Goal: Obtain resource: Obtain resource

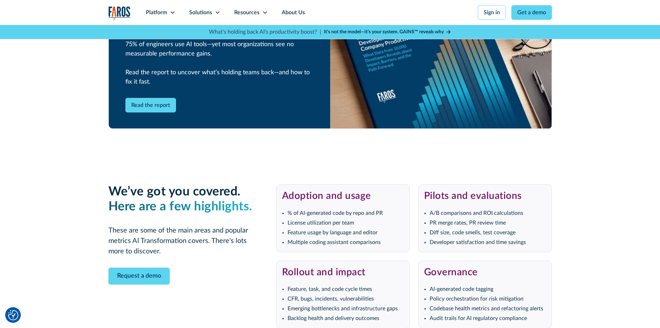
scroll to position [1421, 0]
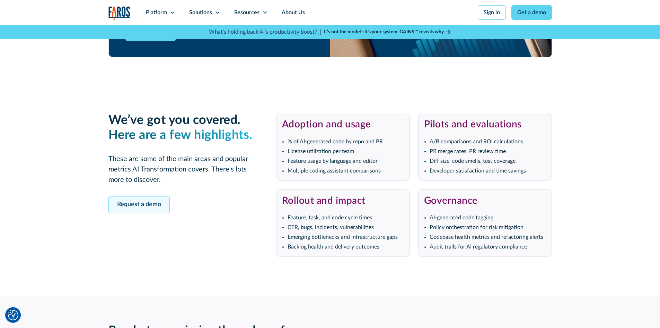
click at [133, 207] on link "Request a demo" at bounding box center [139, 204] width 61 height 17
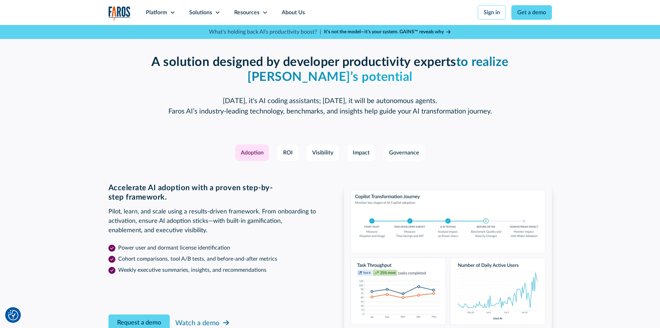
scroll to position [919, 0]
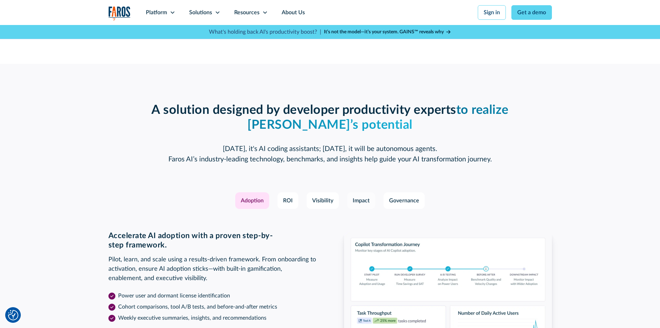
click at [364, 197] on div "Impact" at bounding box center [361, 200] width 17 height 8
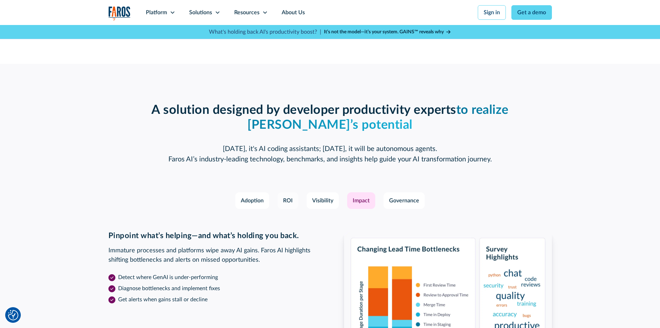
click at [291, 200] on div "ROI" at bounding box center [288, 200] width 10 height 8
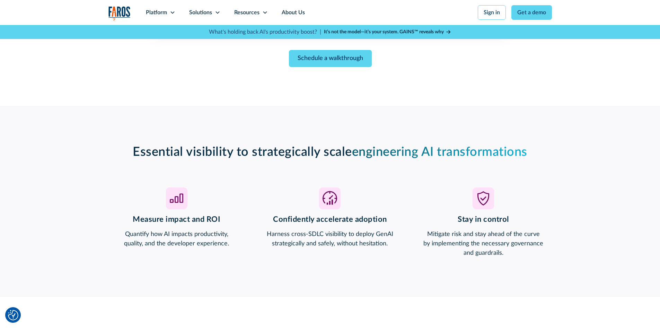
scroll to position [399, 0]
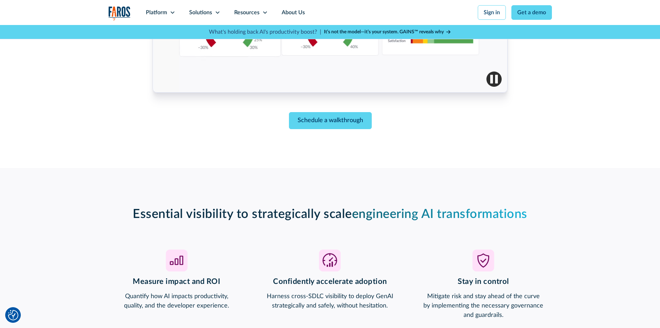
click at [422, 31] on strong "It’s not the model—it’s your system. GAINS™ reveals why" at bounding box center [384, 31] width 120 height 5
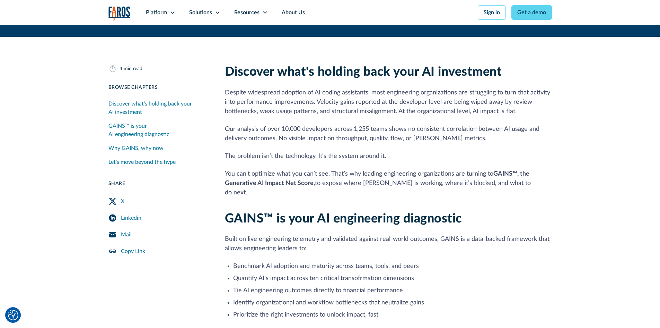
scroll to position [139, 0]
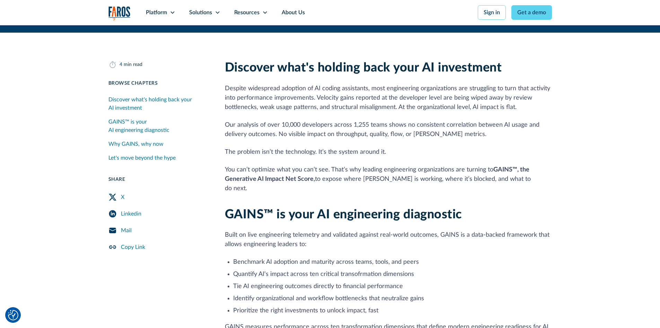
click at [15, 313] on img "Cookie Settings" at bounding box center [13, 315] width 10 height 10
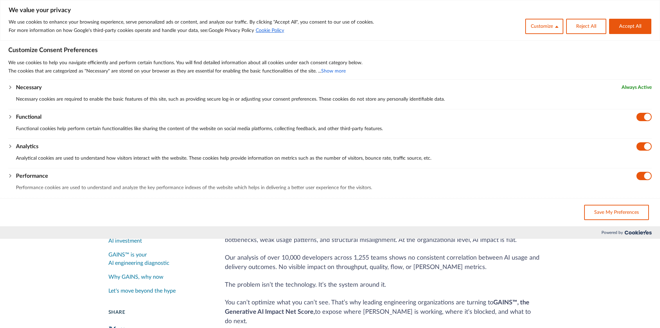
scroll to position [0, 0]
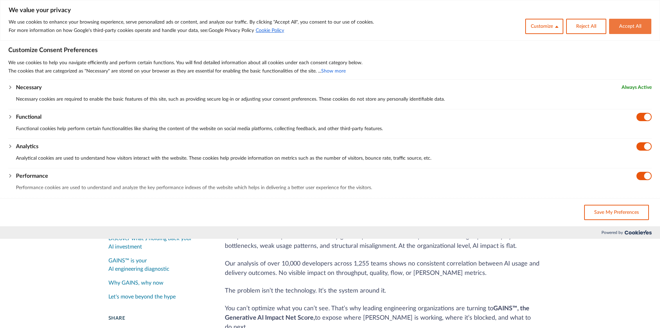
click at [640, 21] on button "Accept All" at bounding box center [630, 26] width 42 height 15
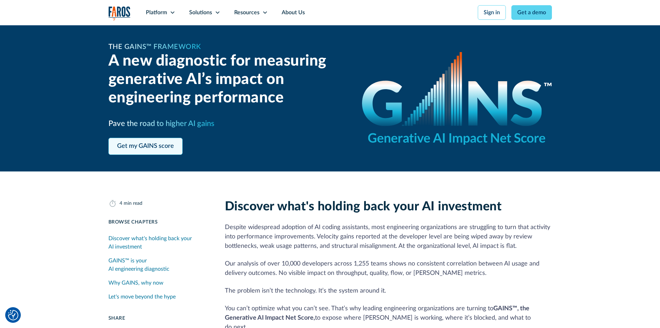
click at [129, 145] on link "Get my GAINS score" at bounding box center [146, 146] width 74 height 17
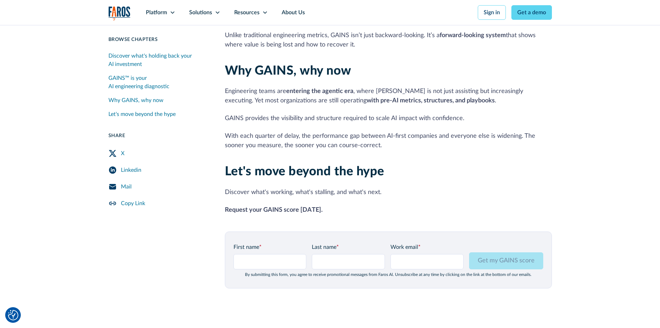
scroll to position [593, 0]
